Goal: Task Accomplishment & Management: Use online tool/utility

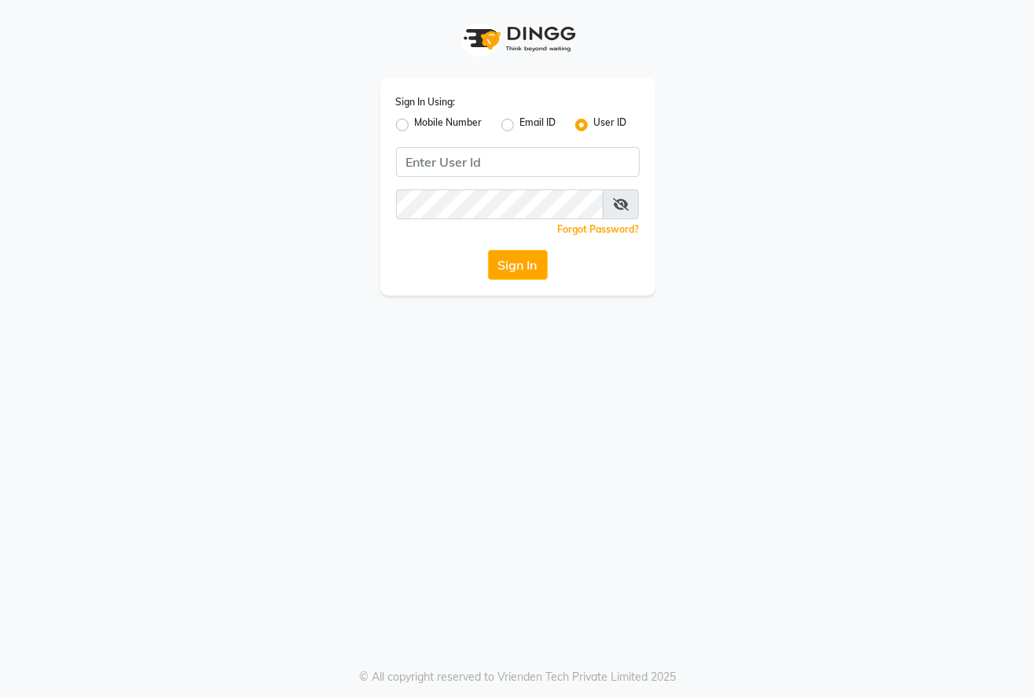
click at [415, 127] on label "Mobile Number" at bounding box center [449, 125] width 68 height 19
click at [415, 126] on input "Mobile Number" at bounding box center [420, 121] width 10 height 10
radio input "true"
radio input "false"
click at [439, 167] on span at bounding box center [439, 167] width 20 height 17
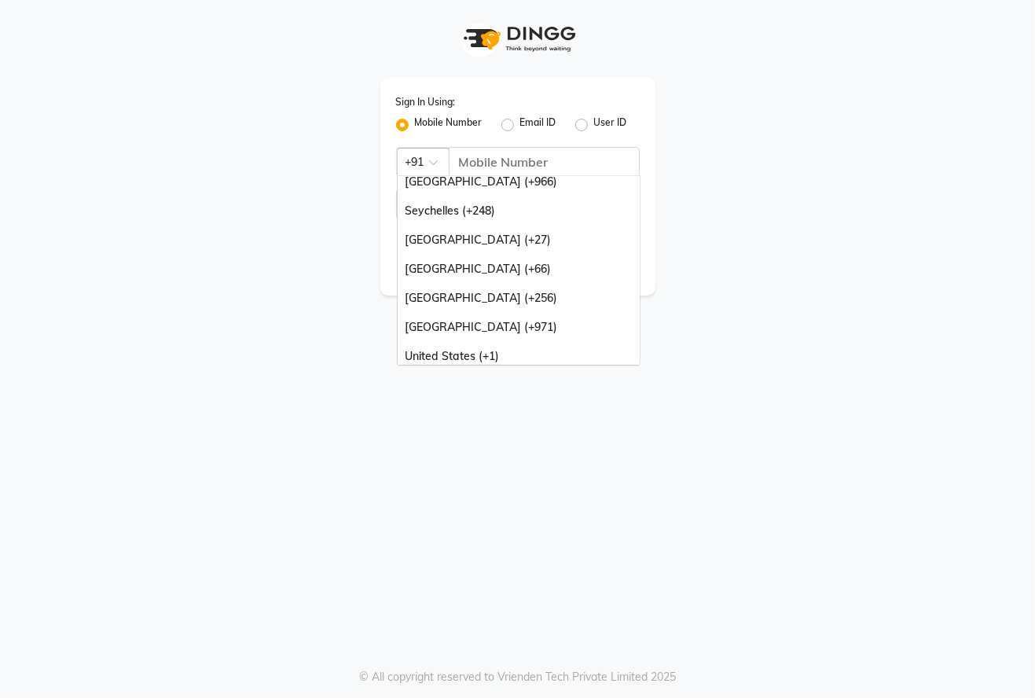
scroll to position [393, 0]
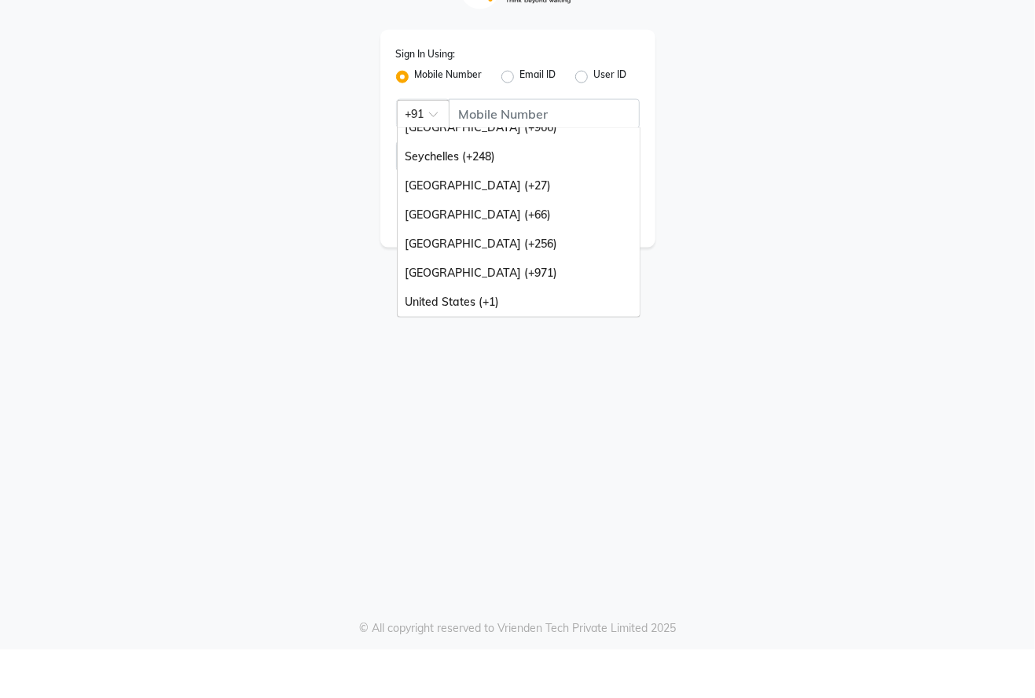
click at [551, 322] on div "[GEOGRAPHIC_DATA] (+971)" at bounding box center [519, 321] width 242 height 29
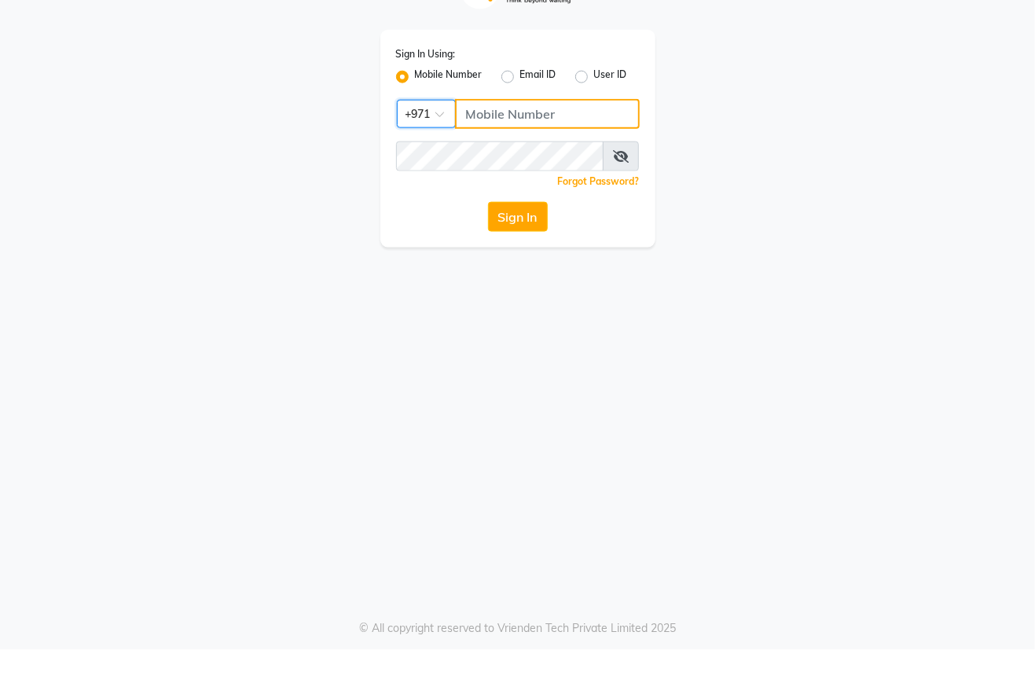
click at [553, 167] on input "Username" at bounding box center [547, 162] width 185 height 30
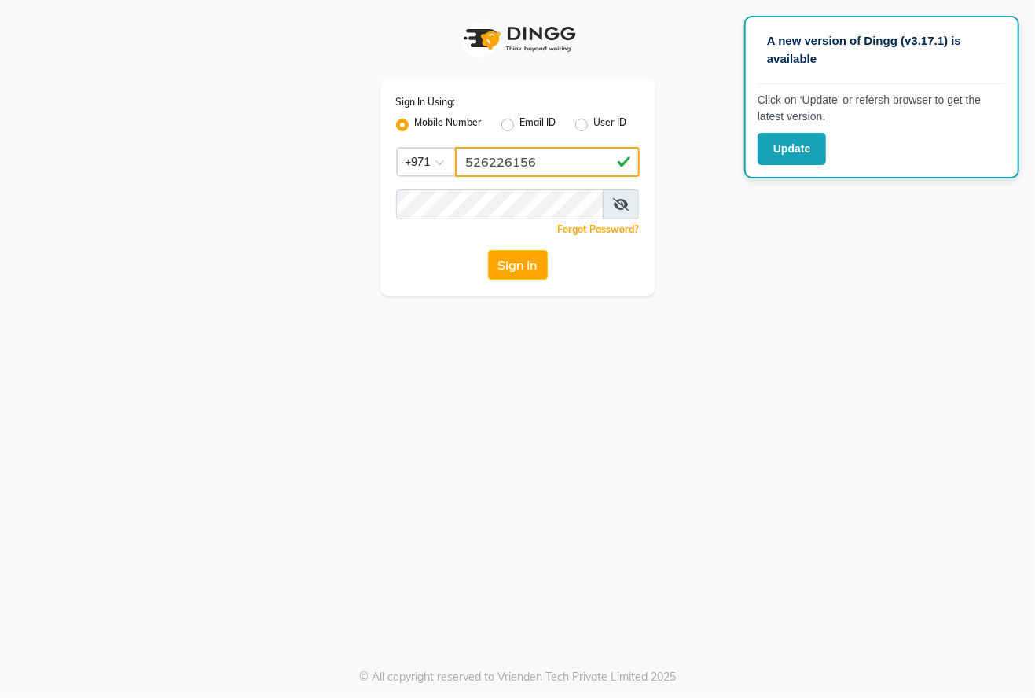
type input "526226156"
click at [525, 269] on button "Sign In" at bounding box center [518, 265] width 60 height 30
